Goal: Transaction & Acquisition: Download file/media

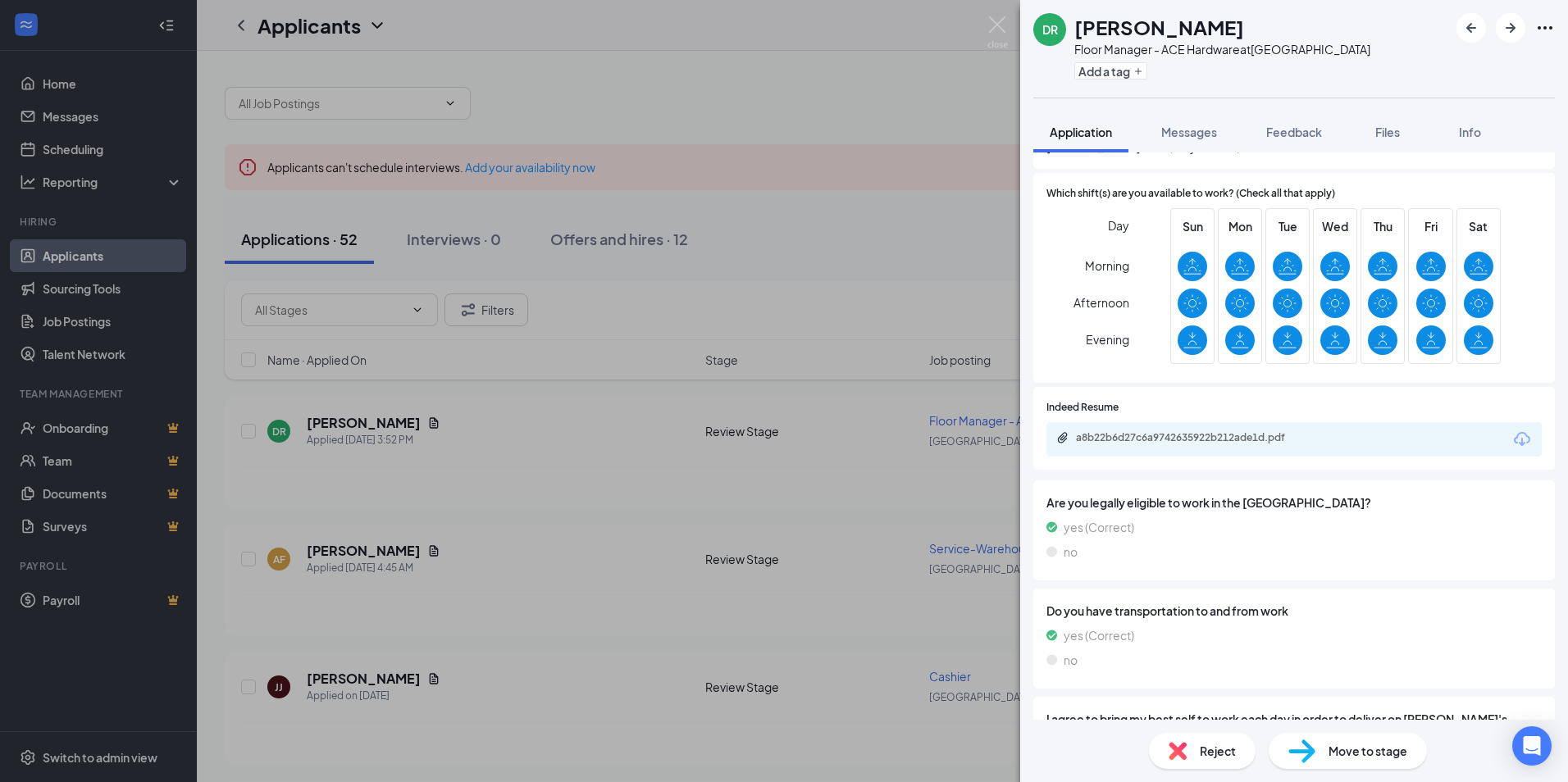
scroll to position [820, 0]
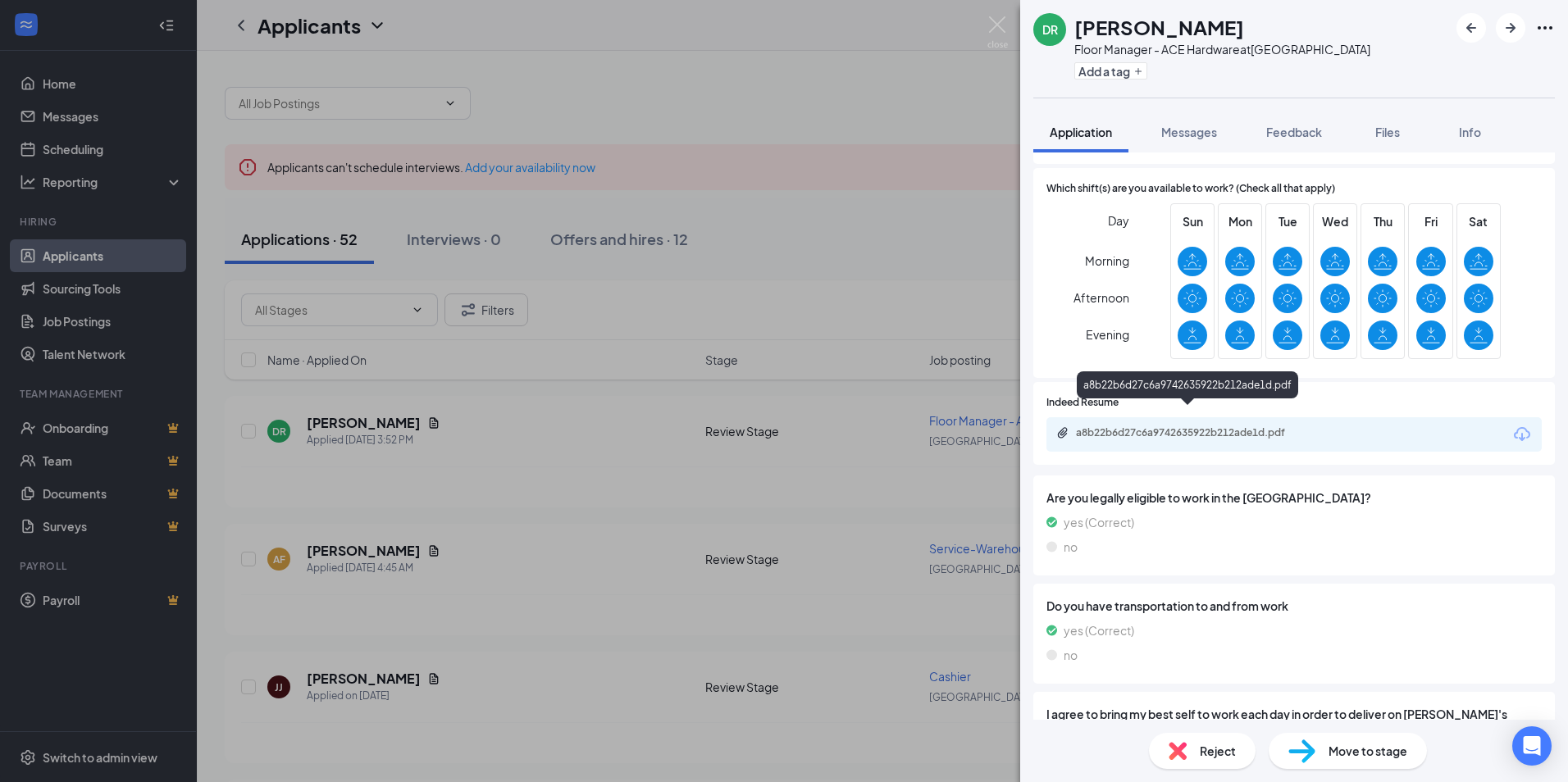
click at [1174, 427] on div "a8b22b6d27c6a9742635922b212ade1d.pdf" at bounding box center [1190, 433] width 229 height 13
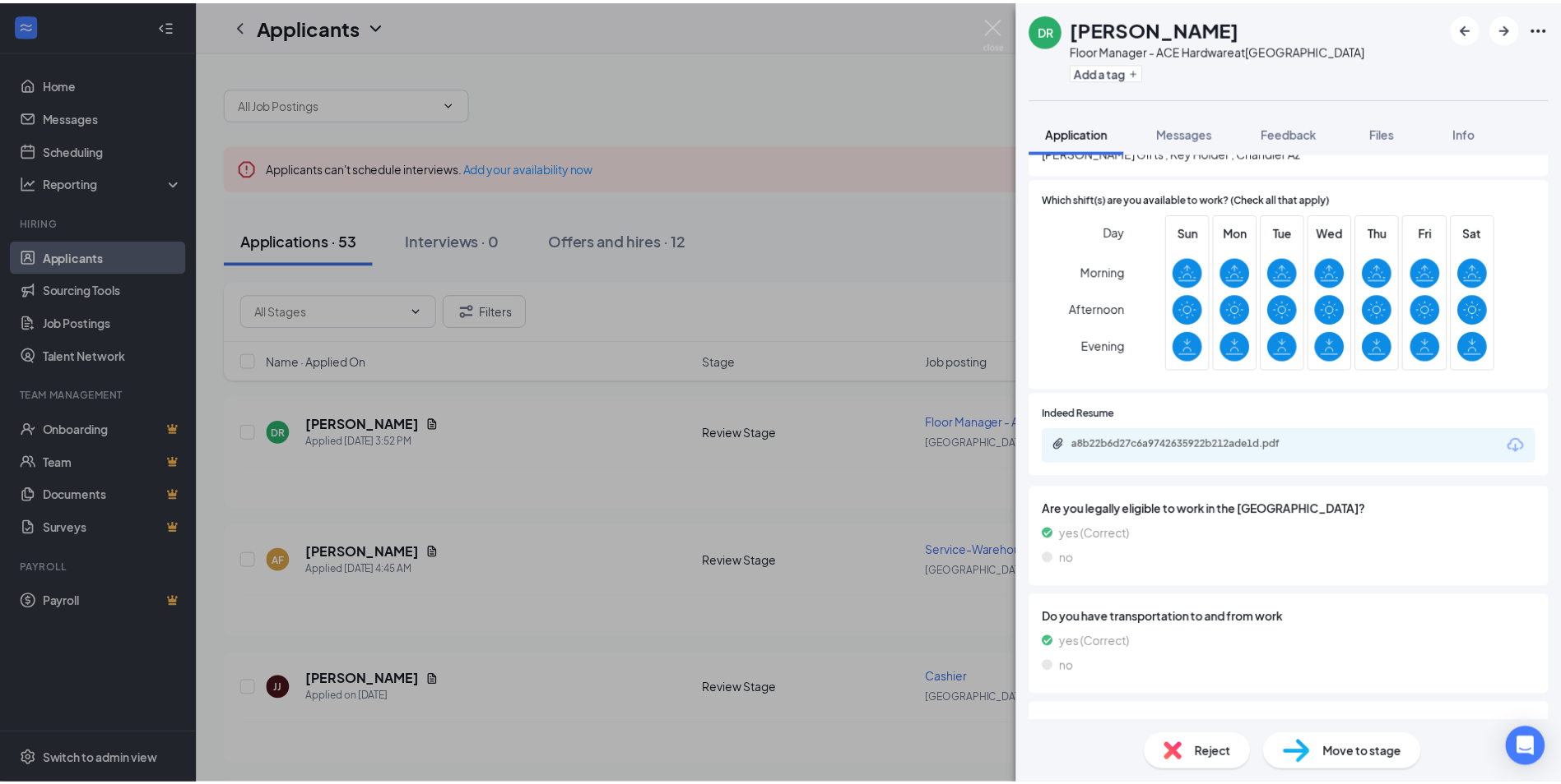
scroll to position [951, 0]
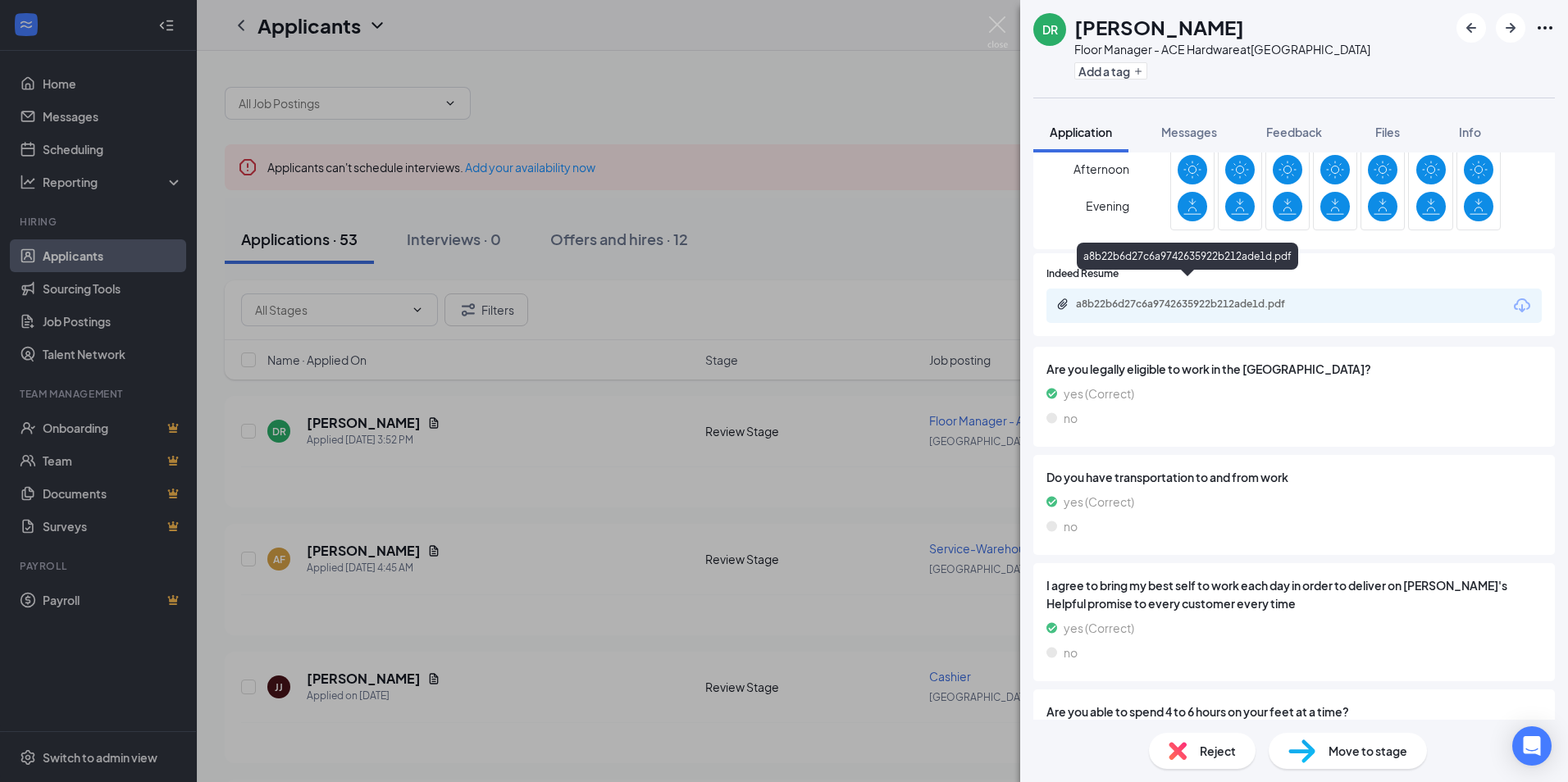
click at [1207, 298] on div "a8b22b6d27c6a9742635922b212ade1d.pdf" at bounding box center [1190, 304] width 229 height 13
click at [999, 24] on img at bounding box center [997, 33] width 21 height 32
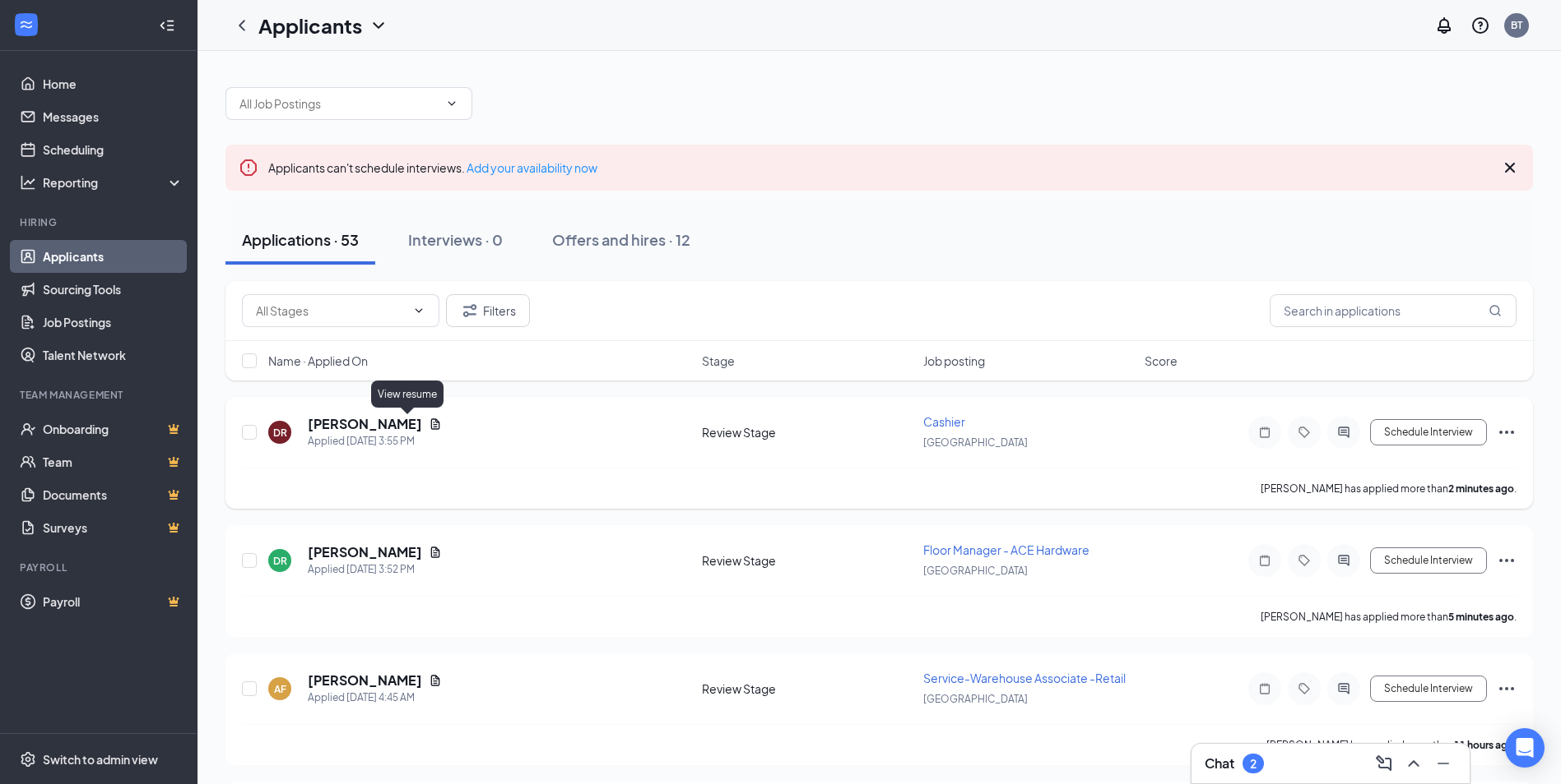
click at [429, 426] on icon "Document" at bounding box center [435, 424] width 13 height 13
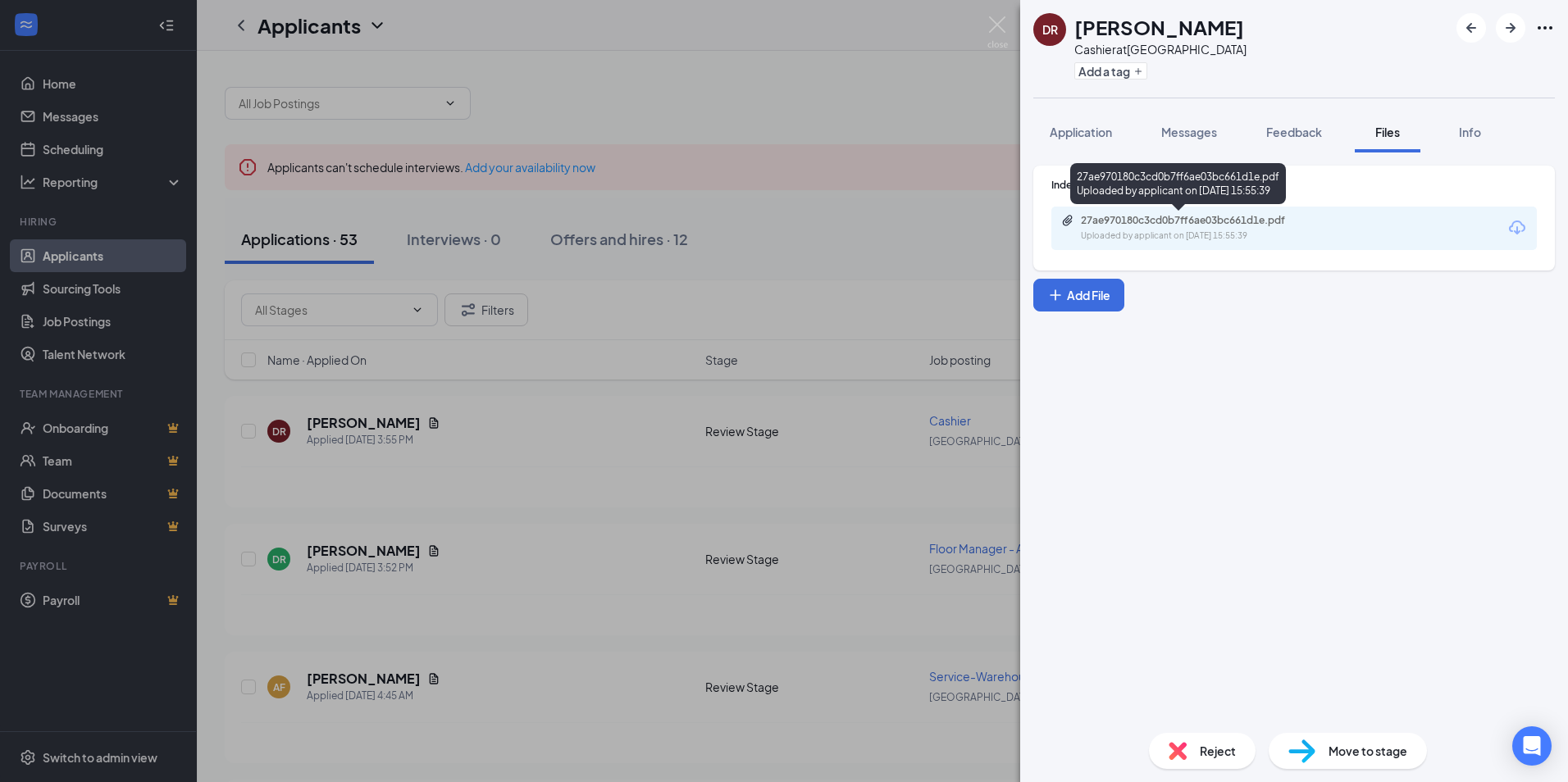
click at [1191, 226] on div "27ae970180c3cd0b7ff6ae03bc661d1e.pdf" at bounding box center [1195, 220] width 229 height 13
click at [999, 21] on img at bounding box center [997, 33] width 21 height 32
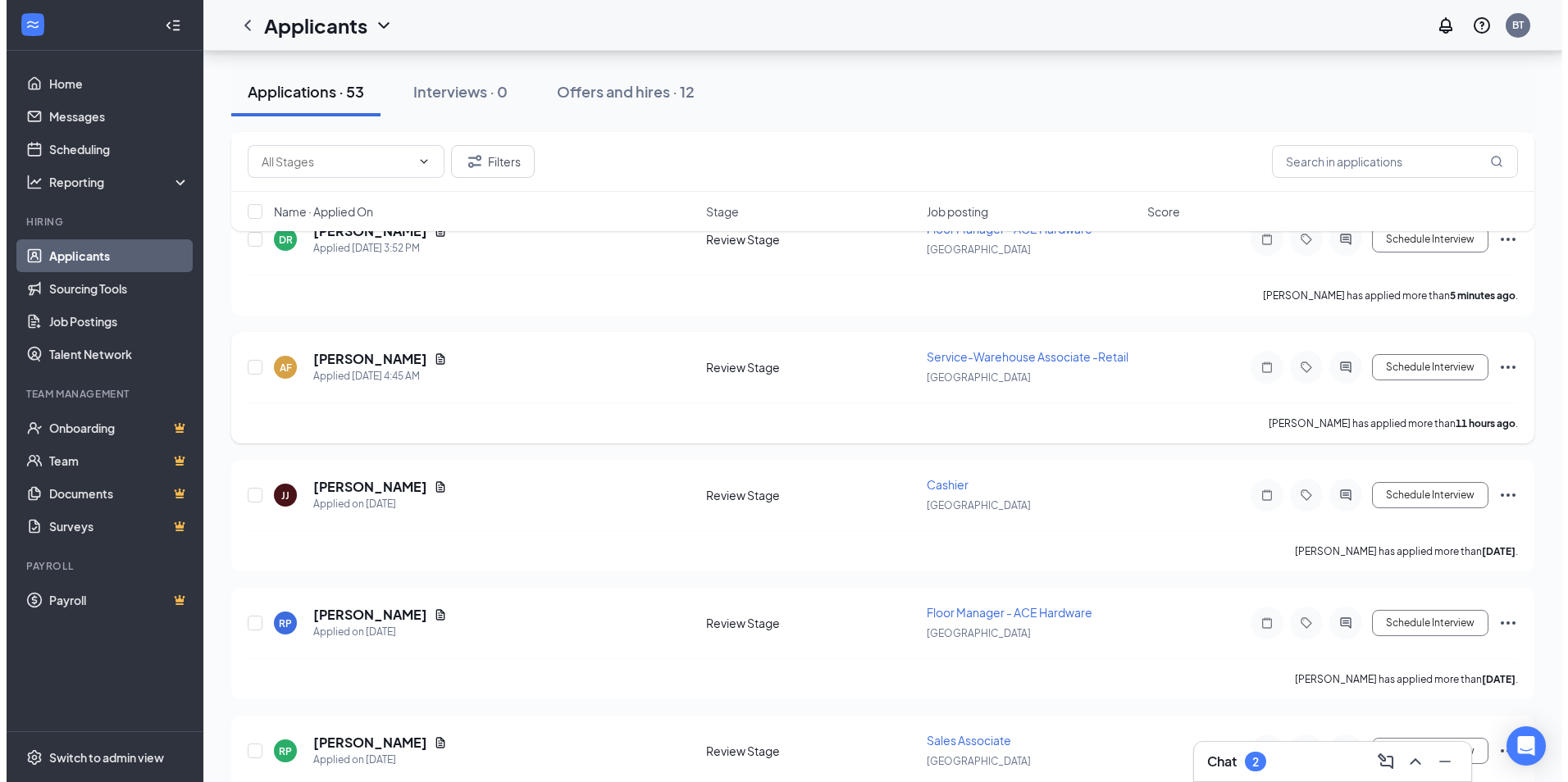
scroll to position [328, 0]
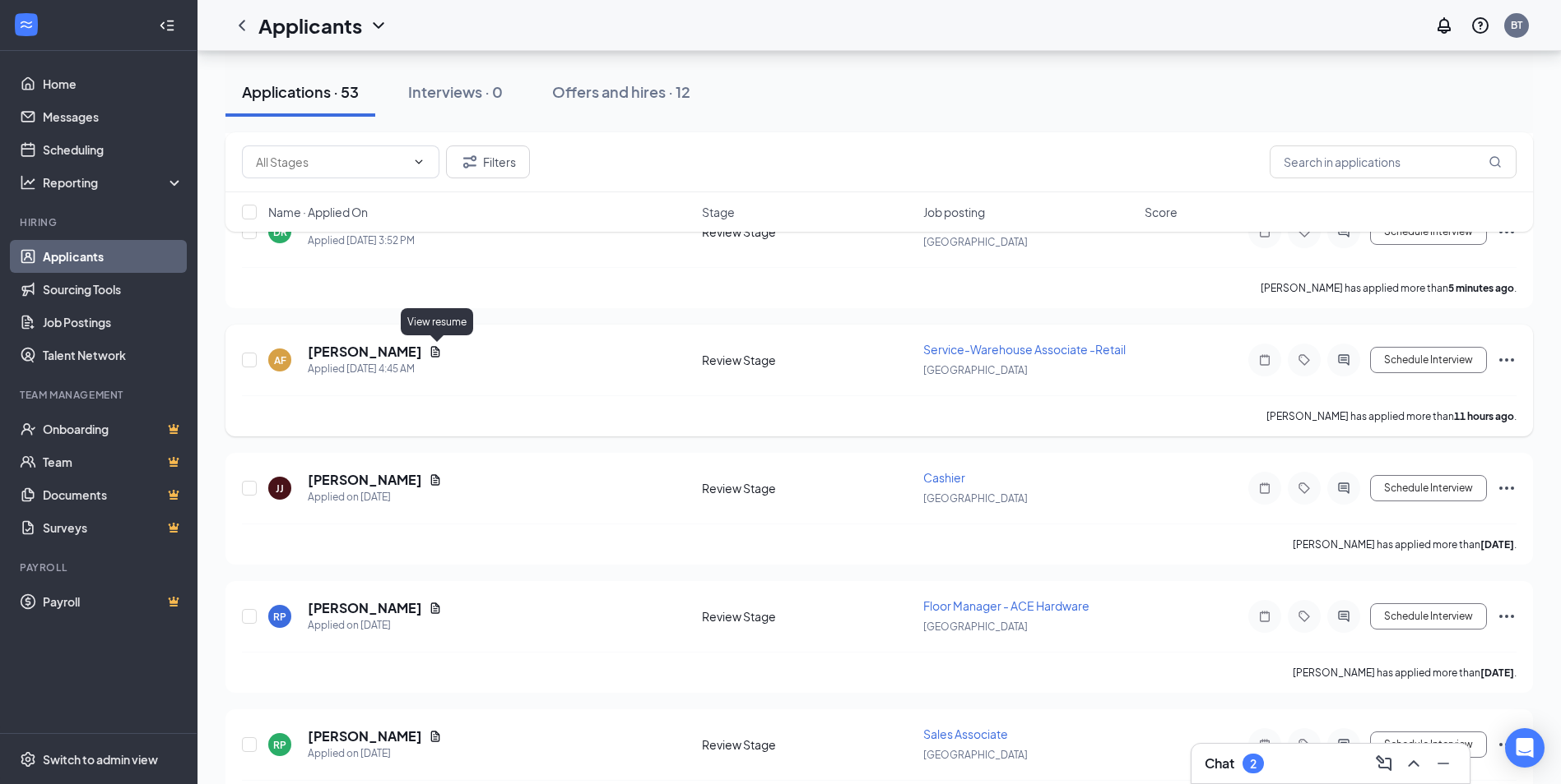
click at [438, 349] on icon "Document" at bounding box center [435, 351] width 9 height 11
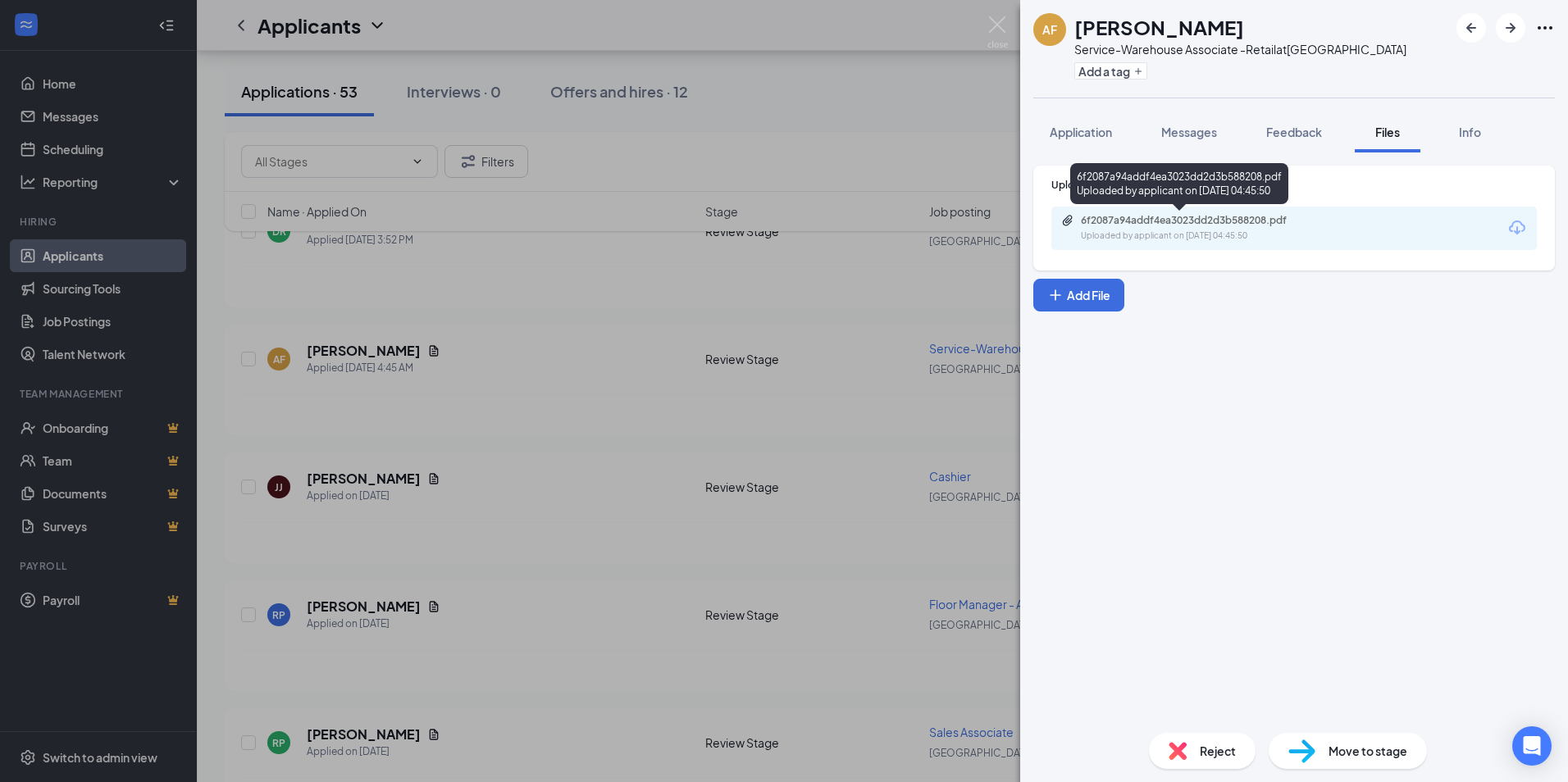
click at [1140, 230] on div "Uploaded by applicant on [DATE] 04:45:50" at bounding box center [1204, 235] width 246 height 13
click at [1070, 135] on span "Application" at bounding box center [1081, 132] width 63 height 15
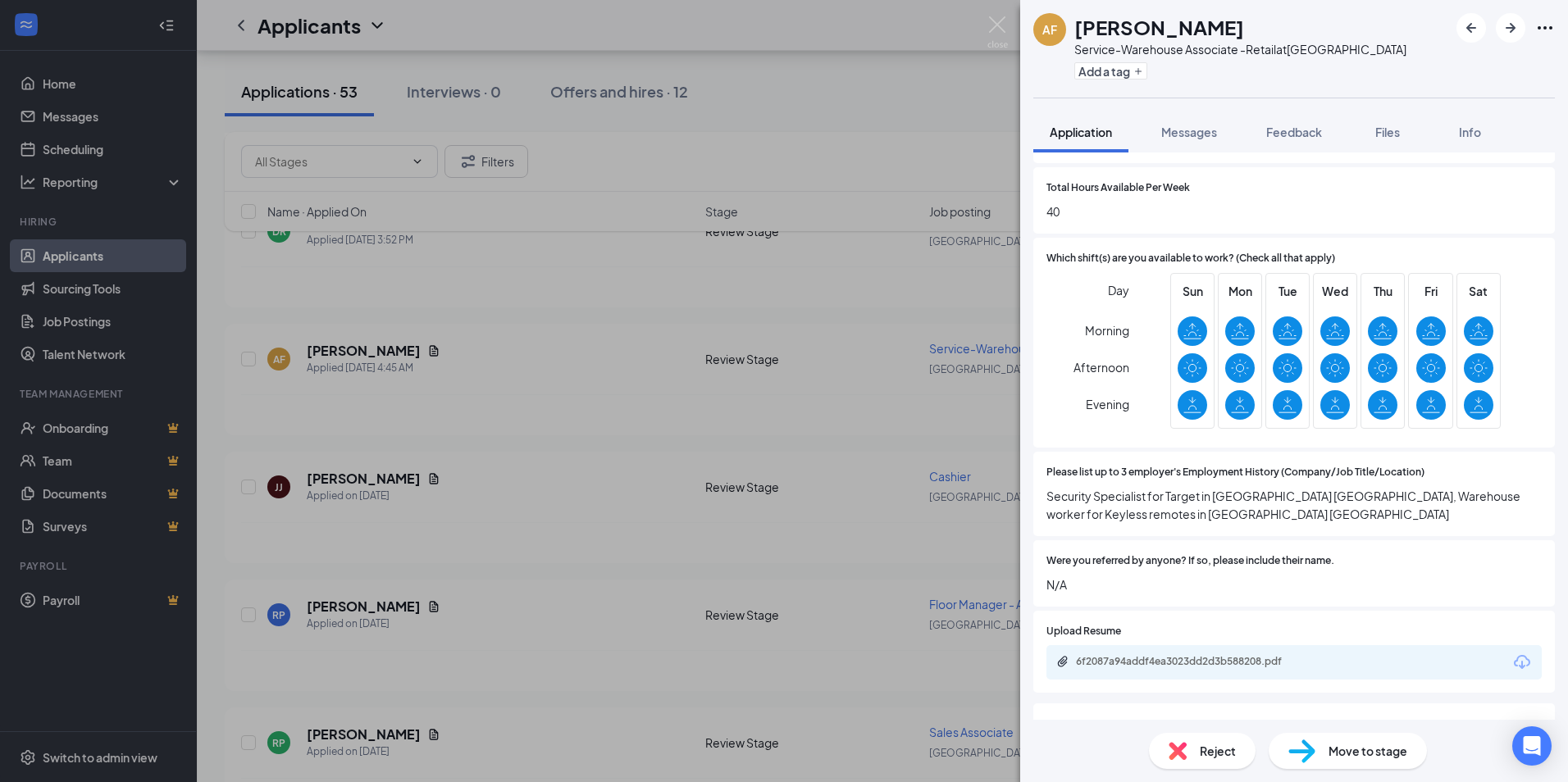
scroll to position [1148, 0]
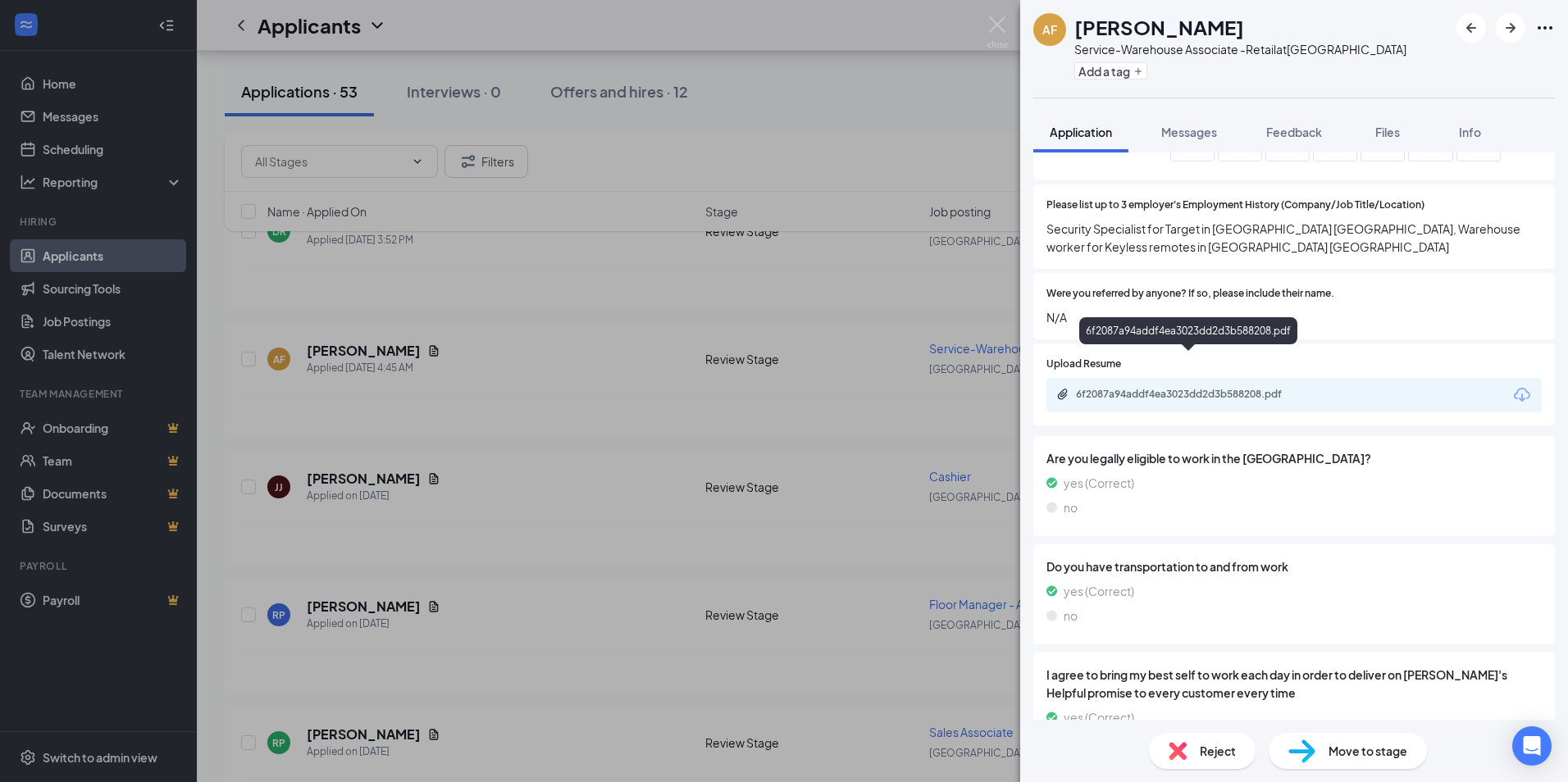
click at [1202, 388] on div "6f2087a94addf4ea3023dd2d3b588208.pdf" at bounding box center [1190, 394] width 229 height 13
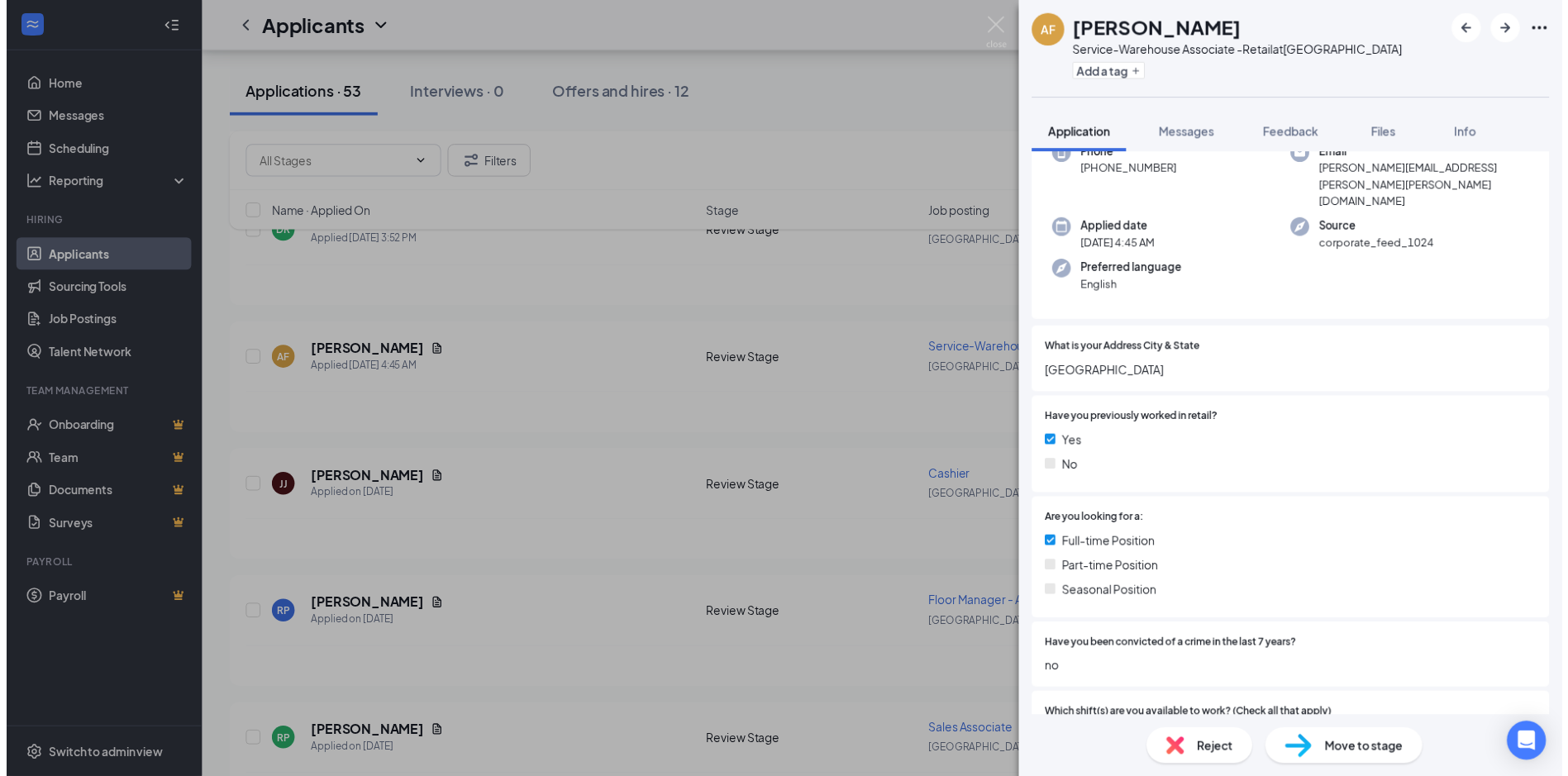
scroll to position [0, 0]
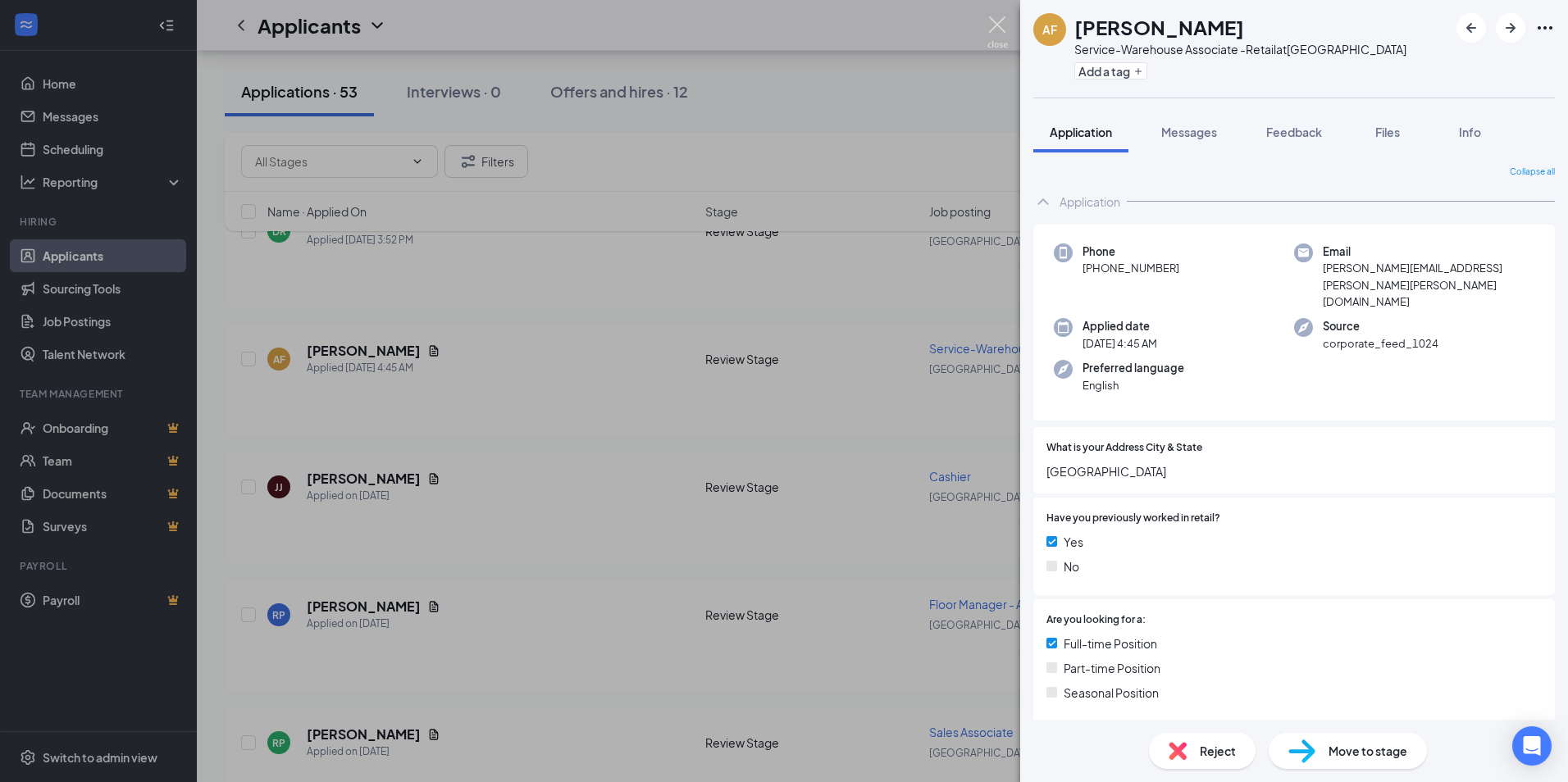
click at [995, 27] on img at bounding box center [997, 33] width 21 height 32
